Goal: Task Accomplishment & Management: Use online tool/utility

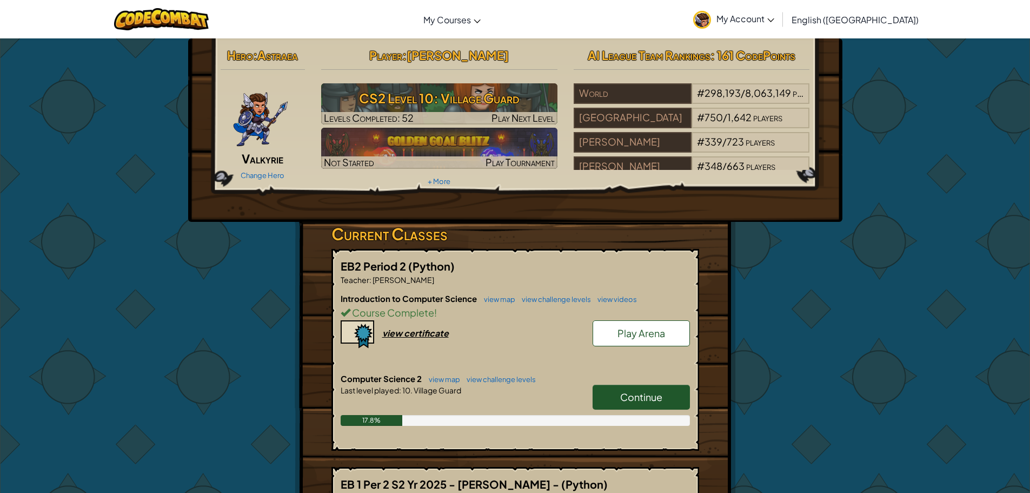
click at [660, 388] on link "Continue" at bounding box center [641, 397] width 97 height 25
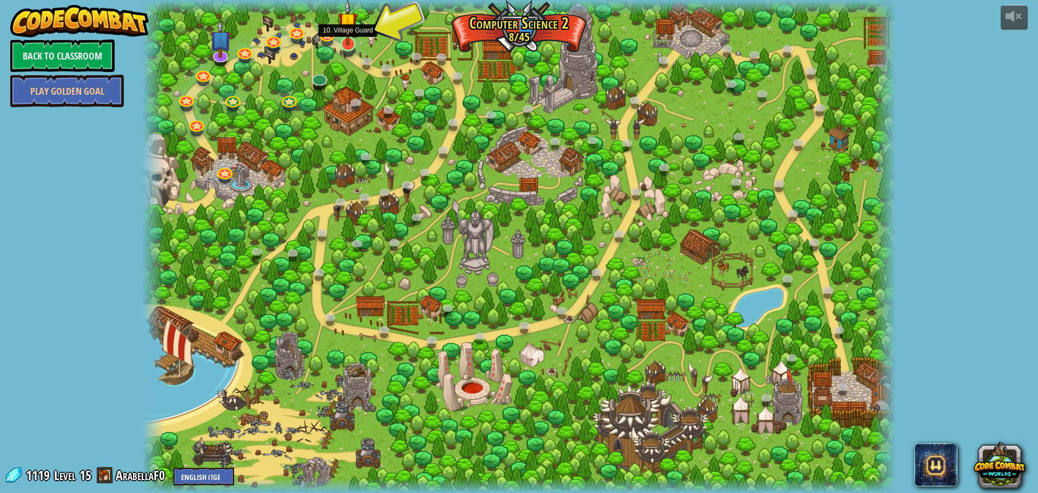
click at [348, 37] on img at bounding box center [348, 22] width 20 height 46
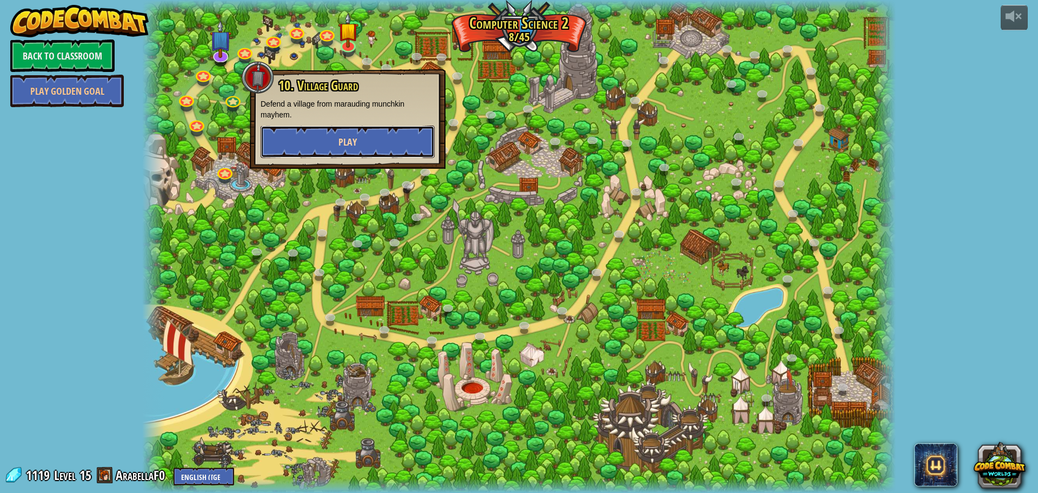
click at [338, 132] on button "Play" at bounding box center [348, 141] width 174 height 32
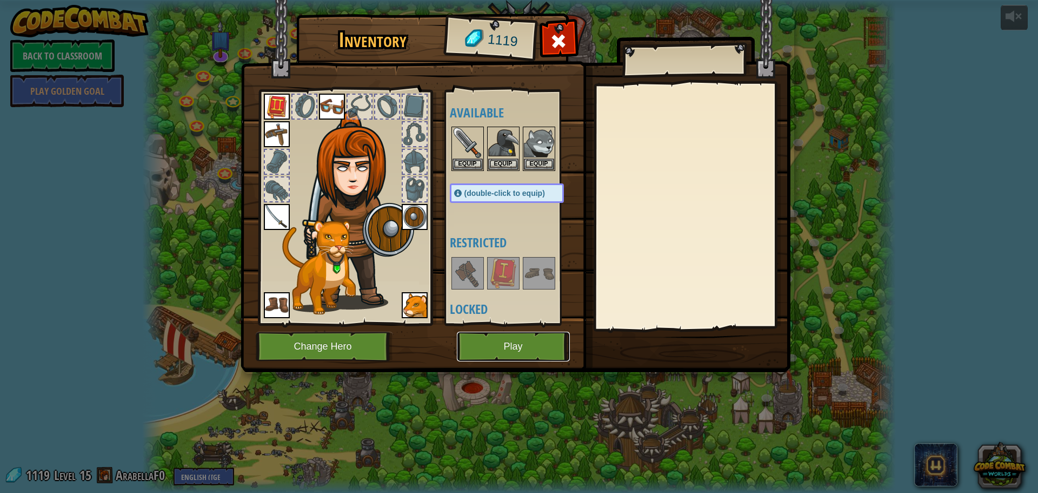
click at [513, 341] on button "Play" at bounding box center [513, 347] width 113 height 30
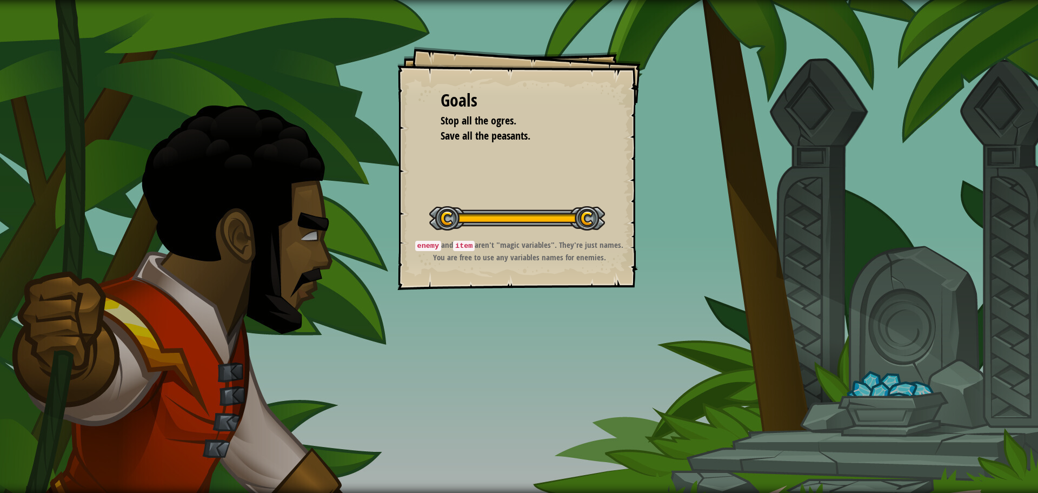
click at [488, 354] on div "Goals Stop all the ogres. Save all the peasants. Start Level Error loading from…" at bounding box center [519, 246] width 1038 height 493
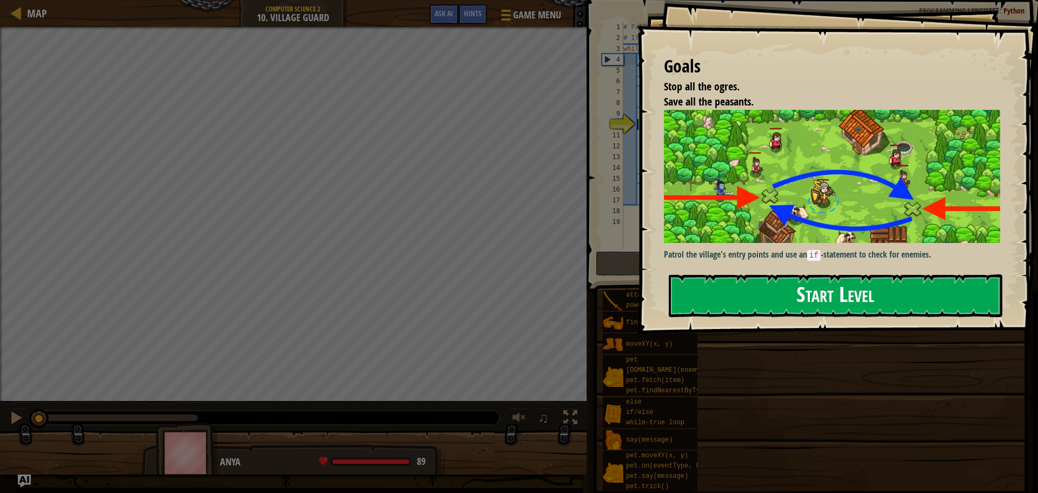
click at [742, 296] on button "Start Level" at bounding box center [836, 295] width 334 height 43
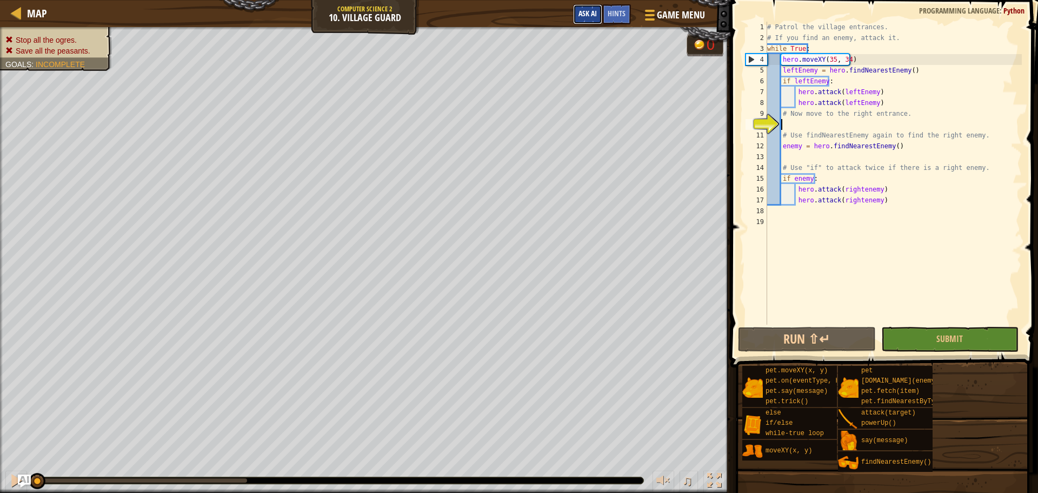
click at [599, 17] on button "Ask AI" at bounding box center [587, 14] width 29 height 20
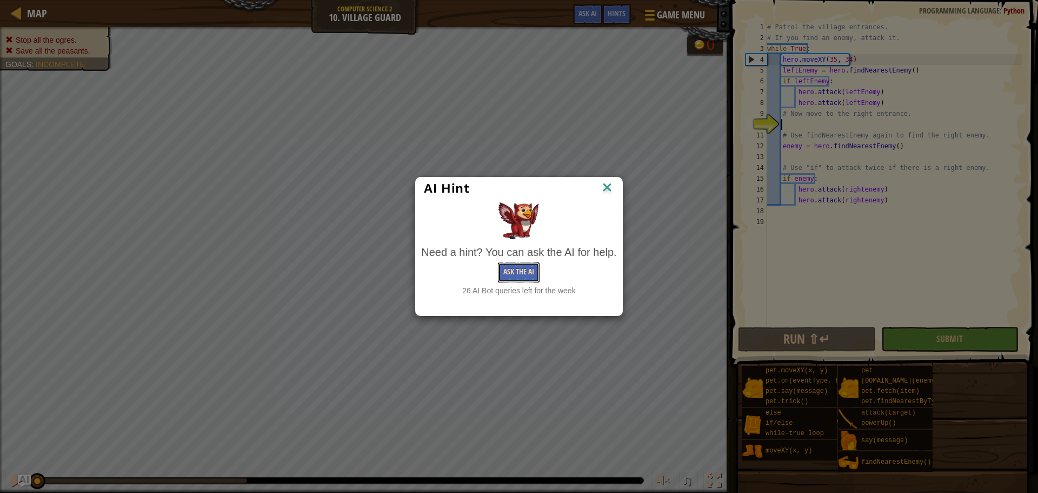
click at [507, 272] on button "Ask the AI" at bounding box center [519, 272] width 42 height 20
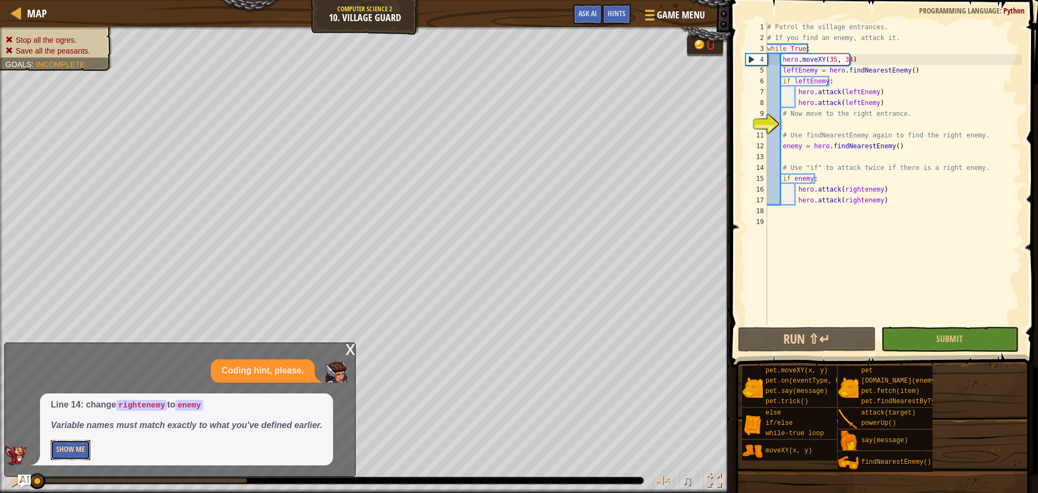
click at [76, 449] on button "Show Me" at bounding box center [70, 450] width 39 height 20
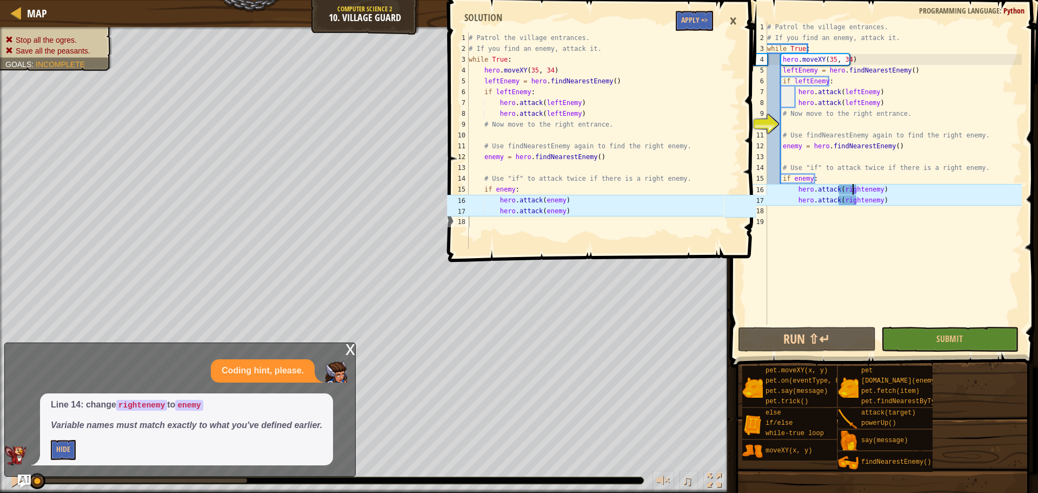
click at [855, 189] on div "# Patrol the village entrances. # If you find an enemy, attack it. while True :…" at bounding box center [893, 184] width 257 height 325
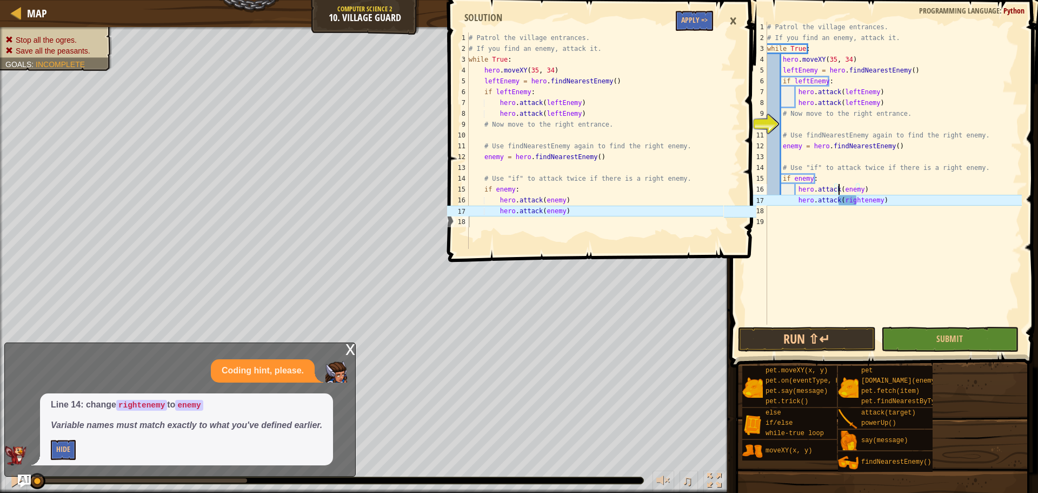
click at [857, 204] on div "# Patrol the village entrances. # If you find an enemy, attack it. while True :…" at bounding box center [893, 184] width 257 height 325
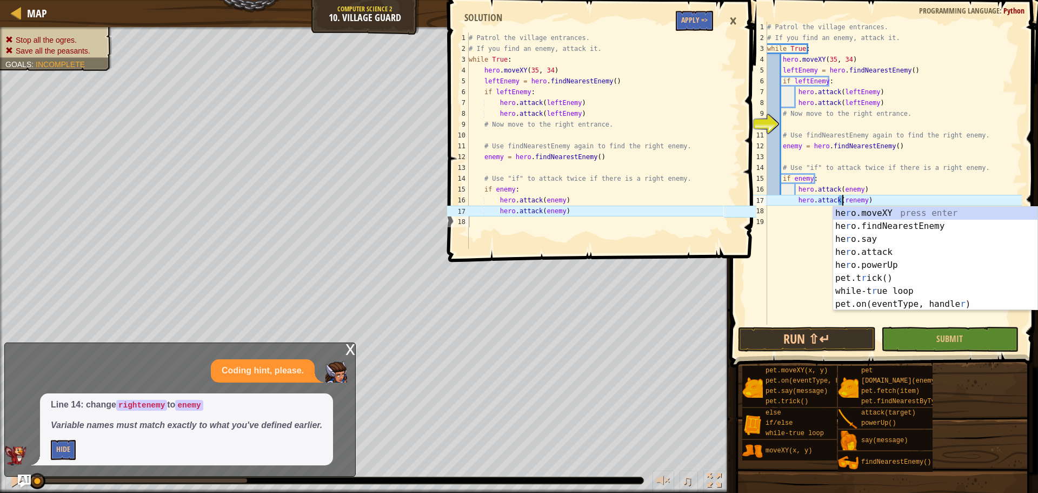
type textarea "hero.attack(enemy)"
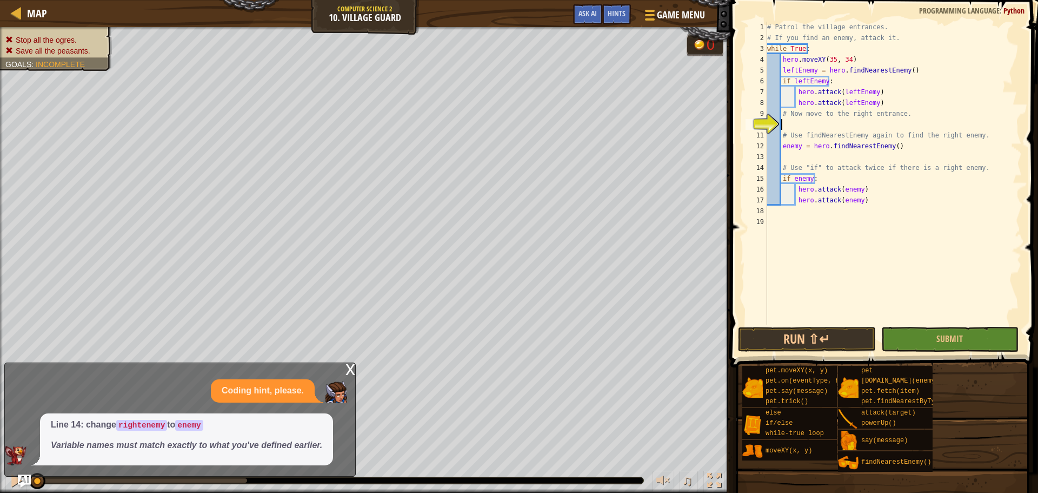
click at [795, 122] on div "# Patrol the village entrances. # If you find an enemy, attack it. while True :…" at bounding box center [893, 184] width 257 height 325
click at [577, 9] on button "Ask AI" at bounding box center [587, 14] width 29 height 20
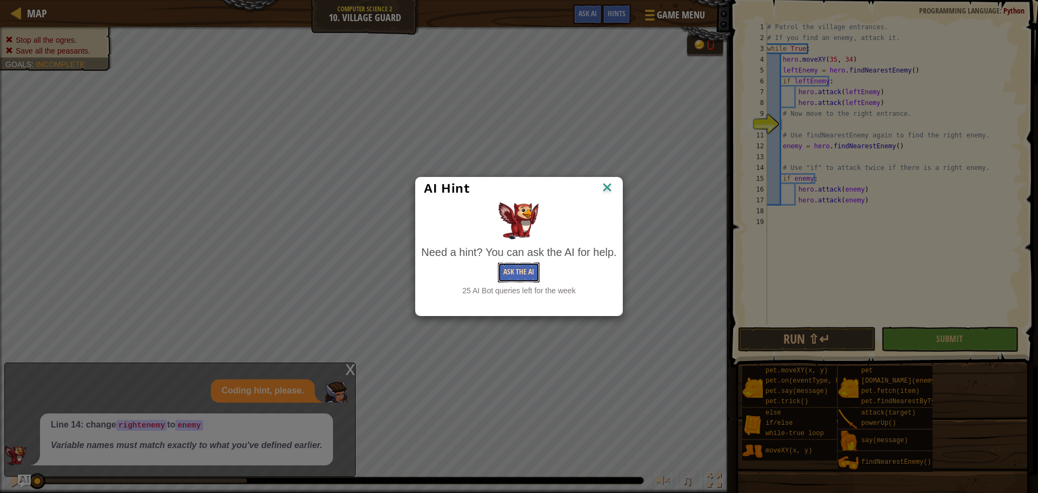
click at [523, 266] on button "Ask the AI" at bounding box center [519, 272] width 42 height 20
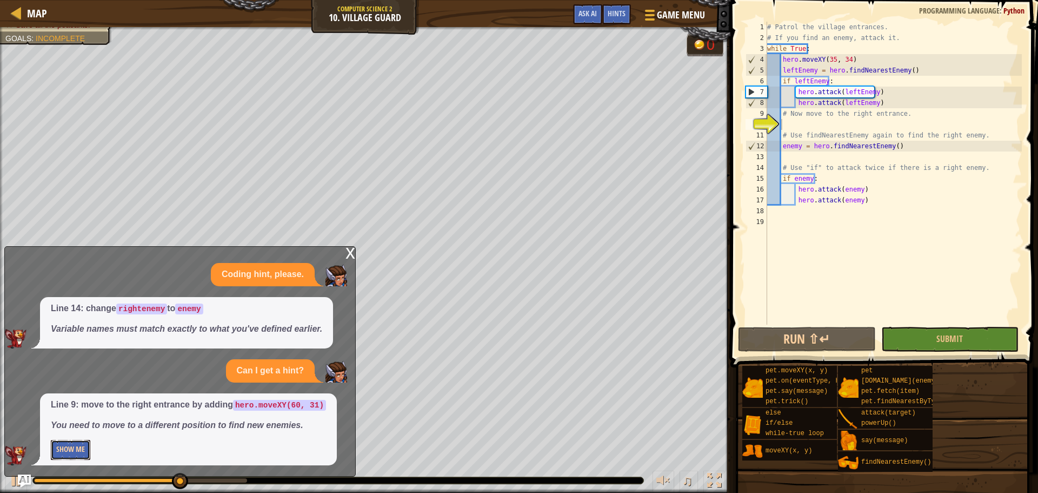
click at [86, 451] on button "Show Me" at bounding box center [70, 450] width 39 height 20
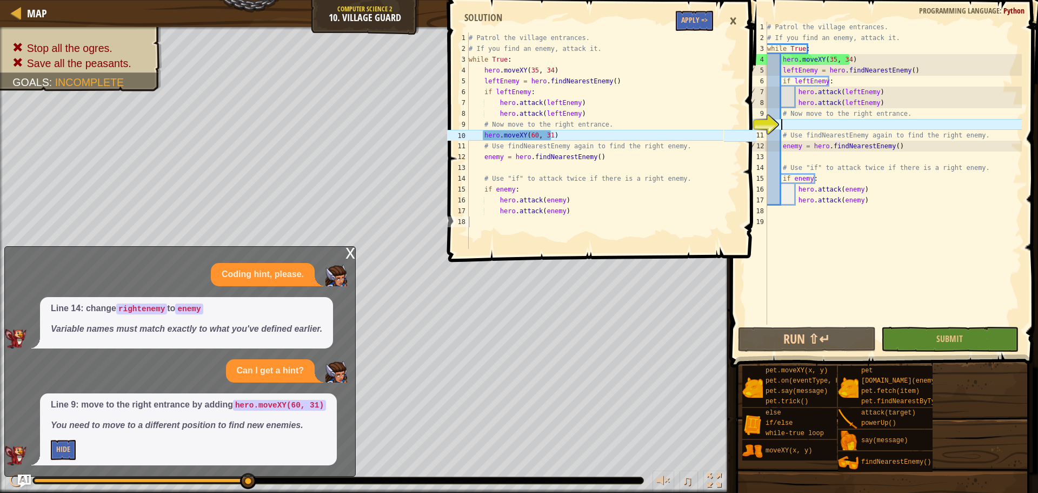
click at [790, 119] on div "# Patrol the village entrances. # If you find an enemy, attack it. while True :…" at bounding box center [893, 184] width 257 height 325
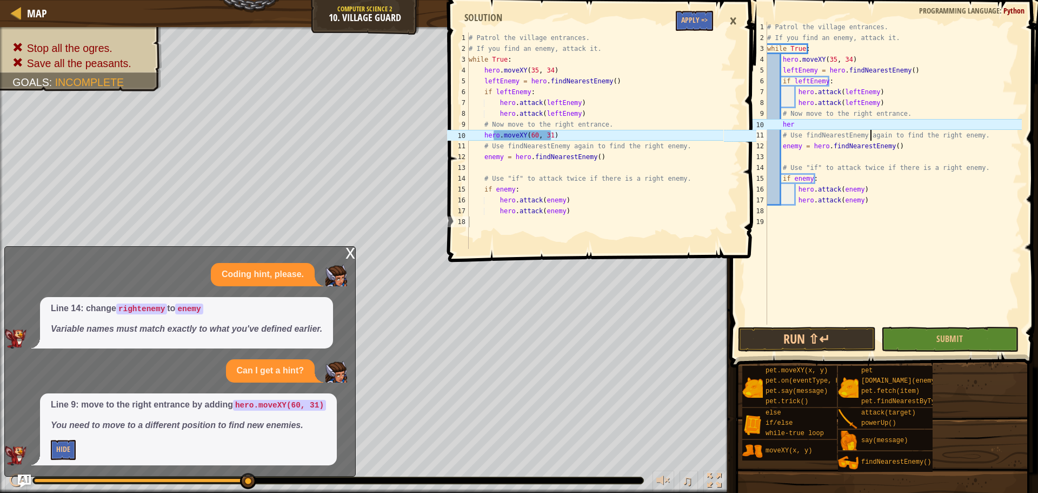
click at [871, 130] on div "# Patrol the village entrances. # If you find an enemy, attack it. while True :…" at bounding box center [893, 184] width 257 height 325
click at [839, 130] on div "# Patrol the village entrances. # If you find an enemy, attack it. while True :…" at bounding box center [893, 184] width 257 height 325
click at [829, 124] on div "# Patrol the village entrances. # If you find an enemy, attack it. while True :…" at bounding box center [893, 184] width 257 height 325
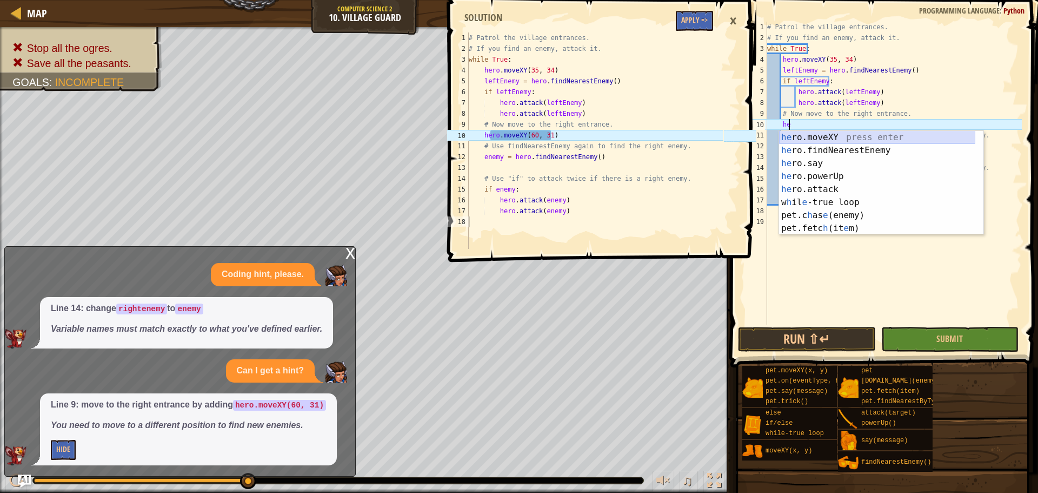
click at [803, 138] on div "he ro.moveXY press enter he ro.findNearestEnemy press enter he ro.say press ent…" at bounding box center [877, 196] width 196 height 130
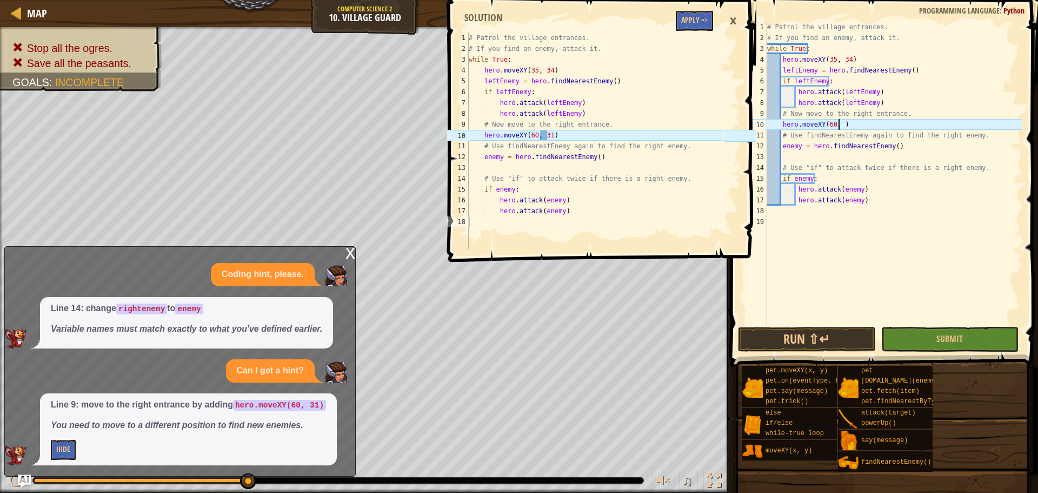
scroll to position [5, 6]
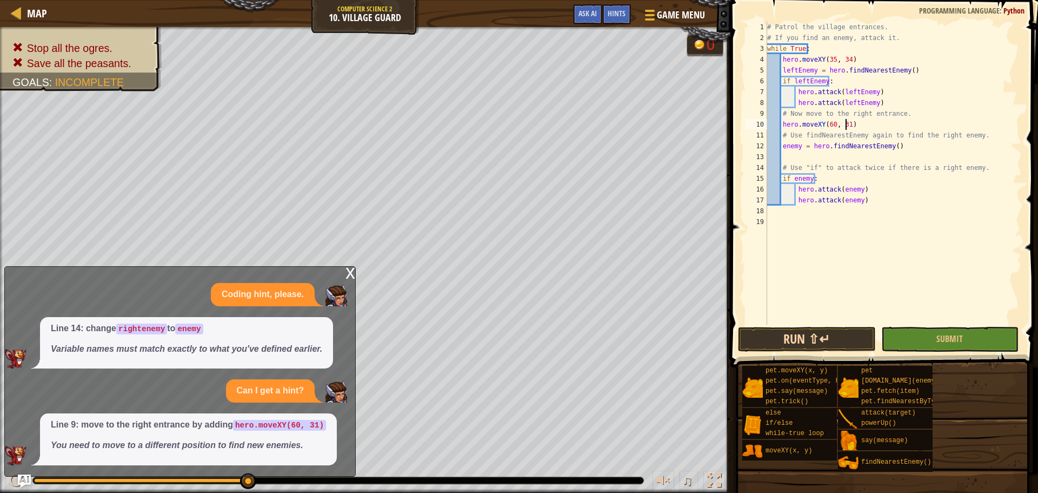
type textarea "hero.moveXY(60, 31)"
click at [795, 340] on button "Run ⇧↵" at bounding box center [806, 339] width 137 height 25
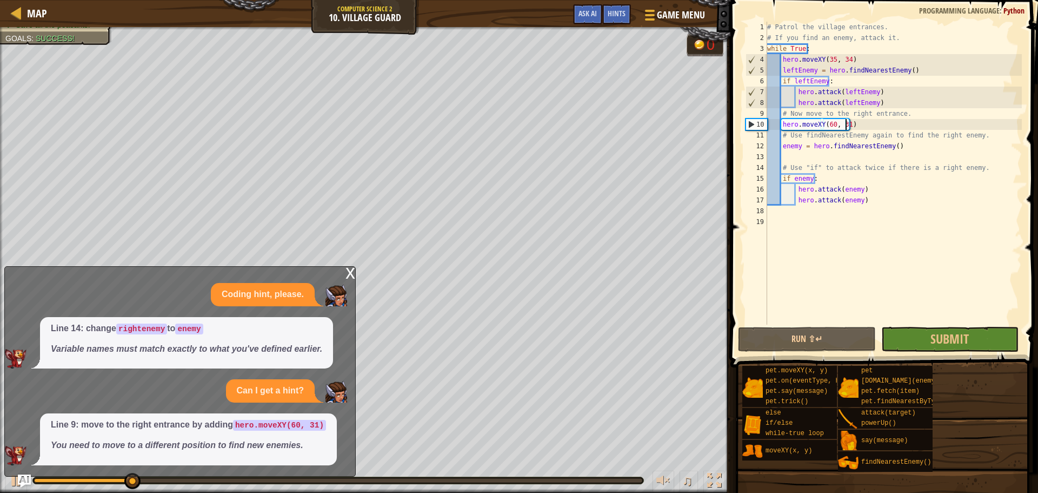
click at [348, 272] on div "x" at bounding box center [351, 272] width 10 height 11
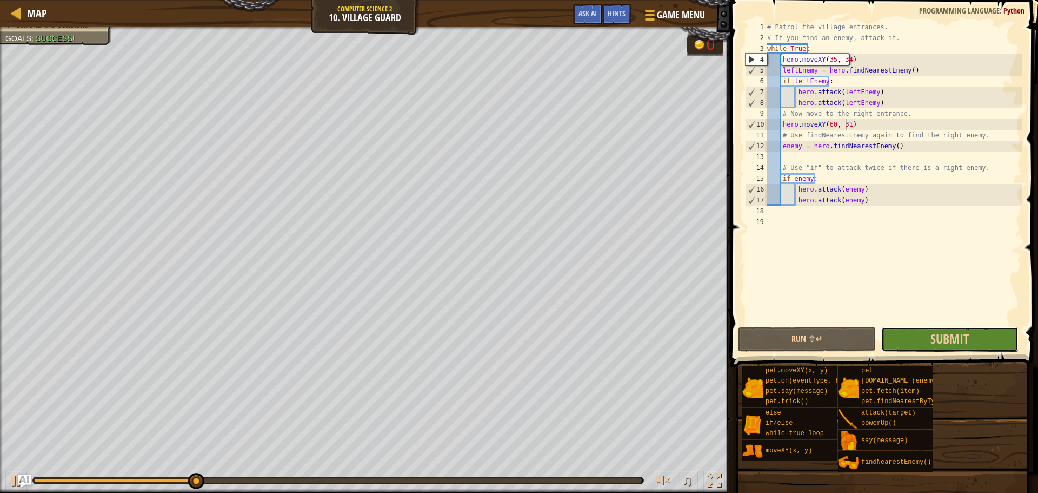
click at [990, 337] on button "Submit" at bounding box center [950, 339] width 137 height 25
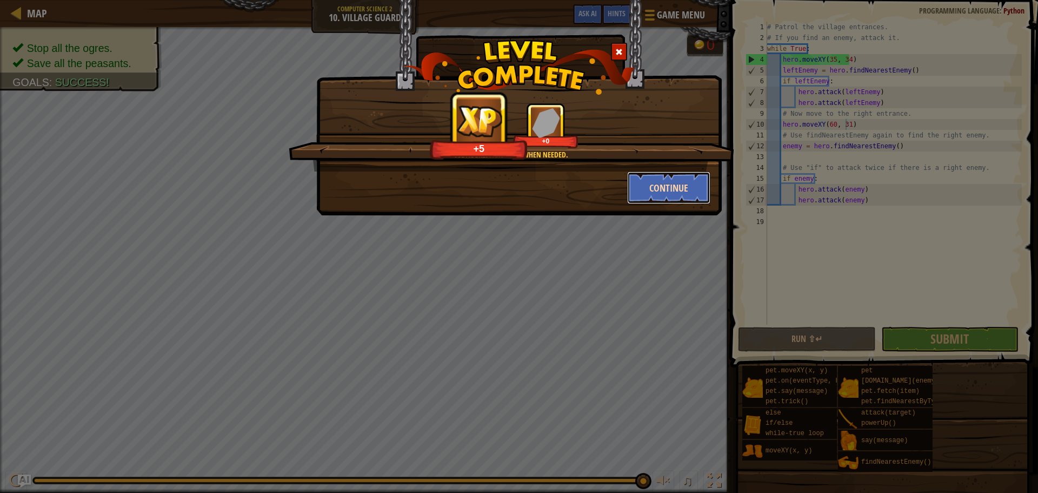
click at [647, 176] on button "Continue" at bounding box center [669, 187] width 84 height 32
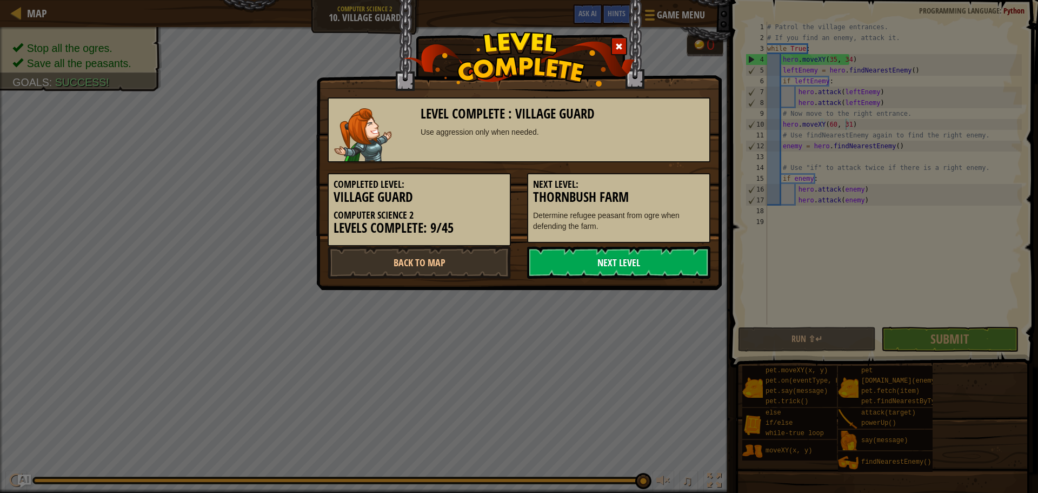
click at [612, 265] on link "Next Level" at bounding box center [618, 262] width 183 height 32
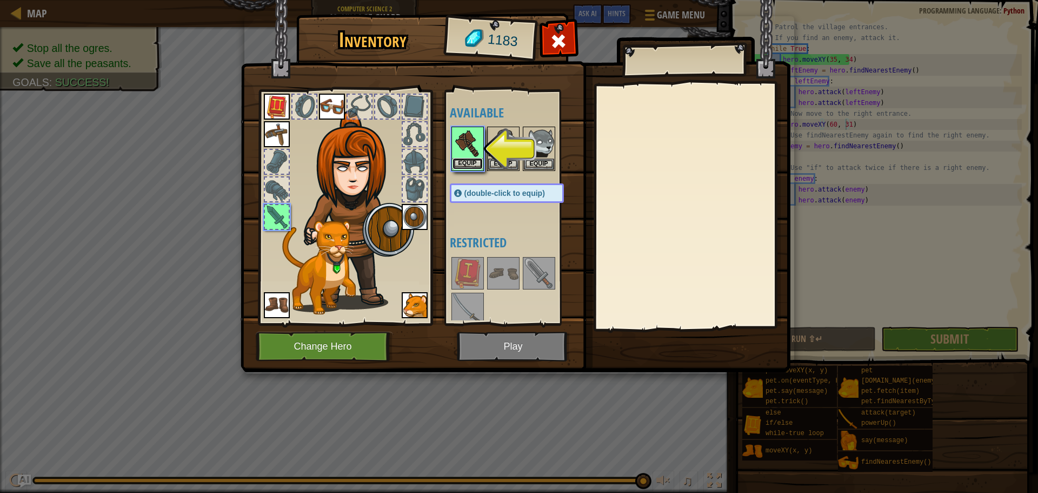
click at [467, 160] on button "Equip" at bounding box center [468, 163] width 30 height 11
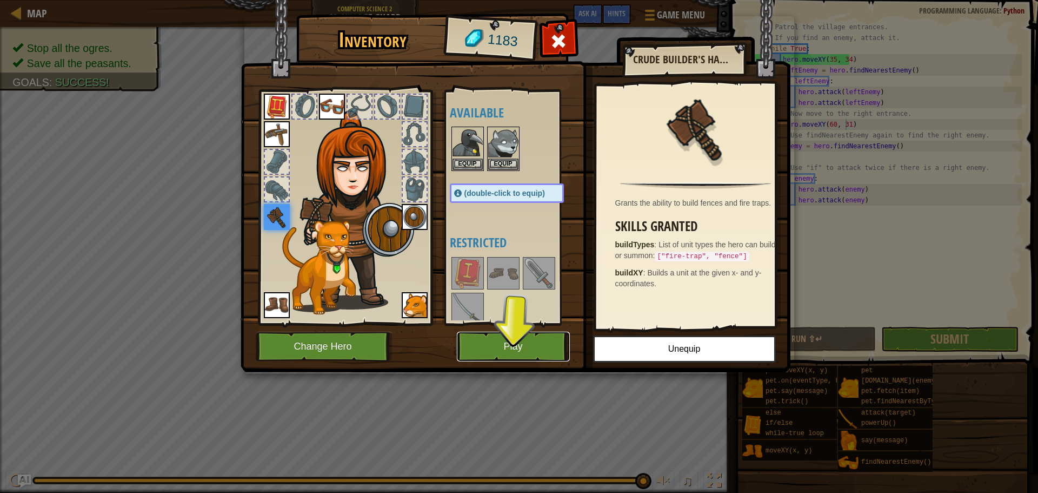
click at [468, 349] on button "Play" at bounding box center [513, 347] width 113 height 30
